Goal: Navigation & Orientation: Find specific page/section

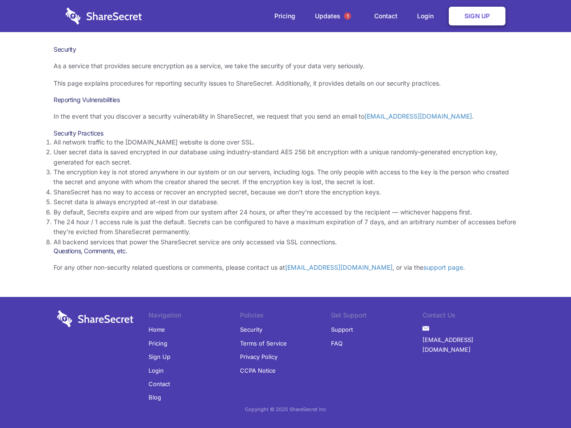
click at [286, 214] on li "By default, Secrets expire and are wiped from our system after 24 hours, or aft…" at bounding box center [286, 213] width 464 height 10
click at [348, 16] on span "1" at bounding box center [347, 15] width 7 height 7
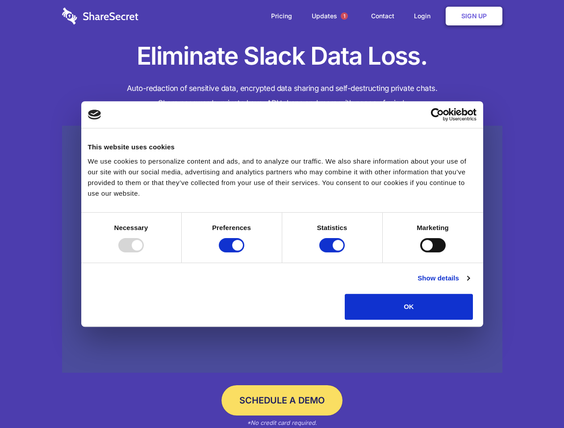
click at [144, 253] on div at bounding box center [130, 245] width 25 height 14
click at [244, 253] on input "Preferences" at bounding box center [231, 245] width 25 height 14
checkbox input "false"
click at [333, 253] on input "Statistics" at bounding box center [331, 245] width 25 height 14
checkbox input "false"
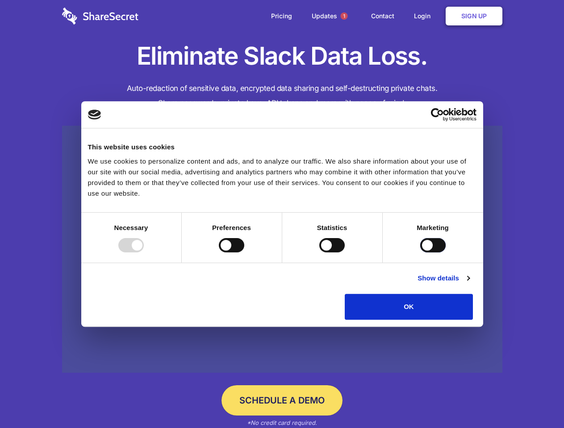
click at [420, 253] on input "Marketing" at bounding box center [432, 245] width 25 height 14
click at [469, 284] on link "Show details" at bounding box center [443, 278] width 52 height 11
checkbox input "true"
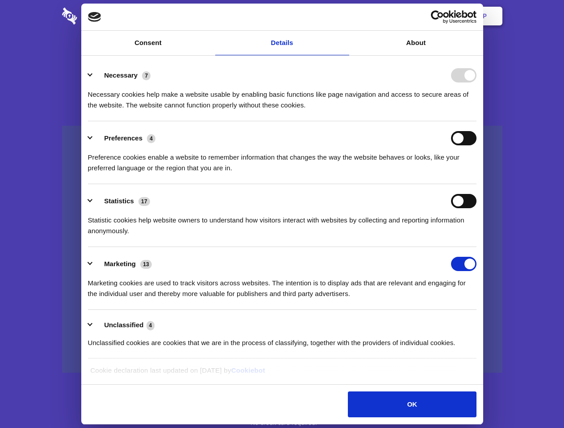
click at [476, 184] on li "Preferences 4 Preference cookies enable a website to remember information that …" at bounding box center [282, 152] width 388 height 63
click at [344, 16] on span "1" at bounding box center [344, 15] width 7 height 7
